Goal: Register for event/course

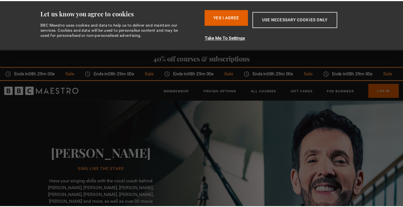
scroll to position [0, 44]
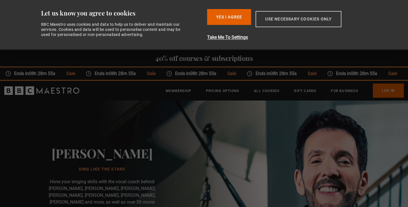
click at [272, 17] on button "Use necessary cookies only" at bounding box center [298, 19] width 86 height 16
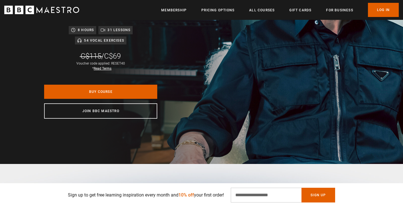
scroll to position [0, 148]
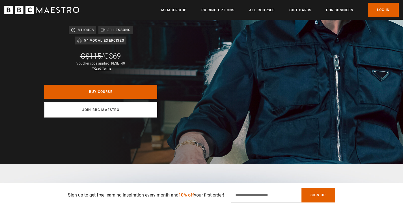
click at [140, 104] on link "Join BBC Maestro" at bounding box center [100, 109] width 113 height 15
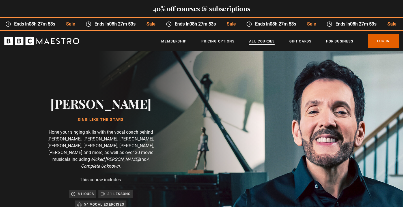
click at [270, 42] on link "All Courses" at bounding box center [261, 42] width 25 height 6
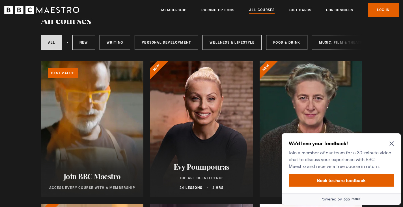
click at [396, 143] on div "We'd love your feedback! Join a member of our team for a 30-minute video chat t…" at bounding box center [341, 163] width 119 height 60
click at [392, 144] on icon "Close Maze Prompt" at bounding box center [392, 144] width 4 height 4
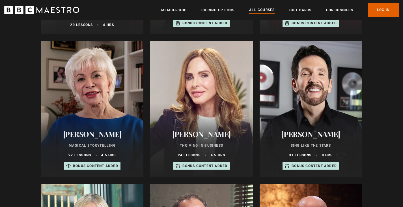
scroll to position [455, 0]
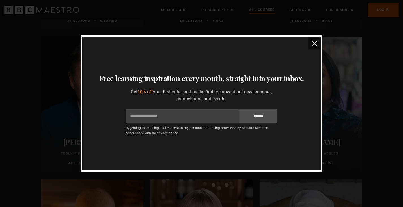
scroll to position [1886, 0]
click at [311, 42] on button "close" at bounding box center [315, 43] width 13 height 13
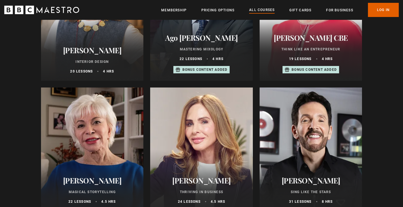
scroll to position [406, 0]
